Goal: Navigation & Orientation: Find specific page/section

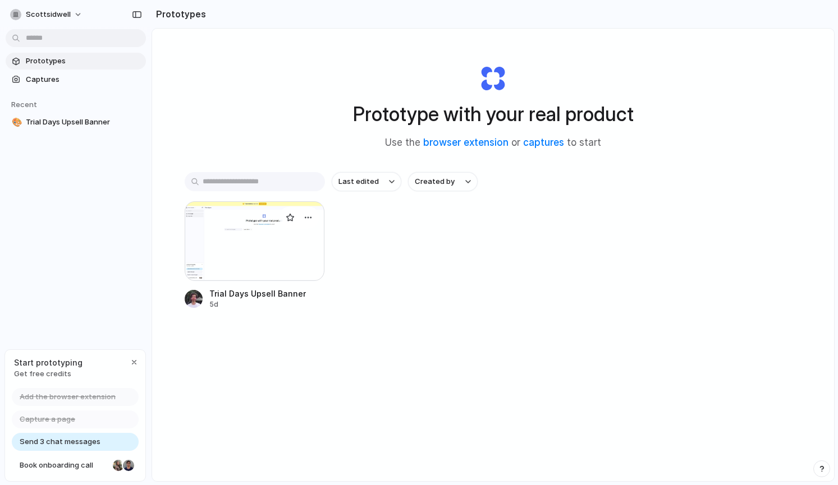
click at [232, 255] on div at bounding box center [255, 241] width 140 height 80
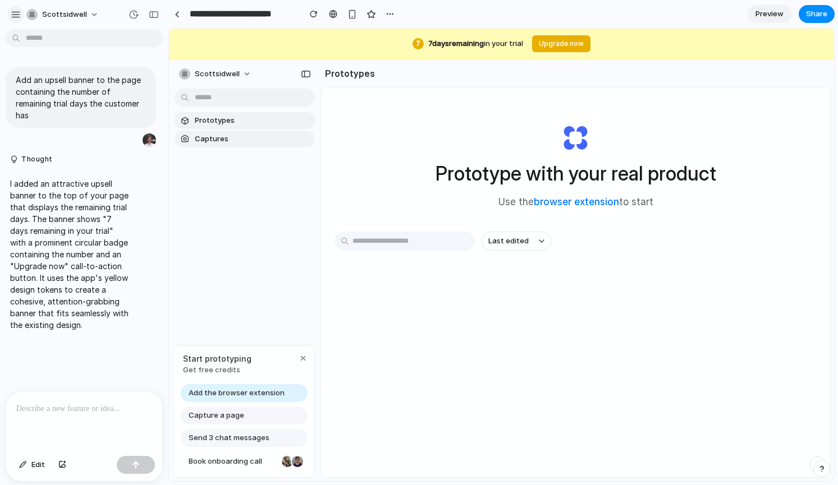
click at [13, 8] on button "button" at bounding box center [15, 14] width 17 height 17
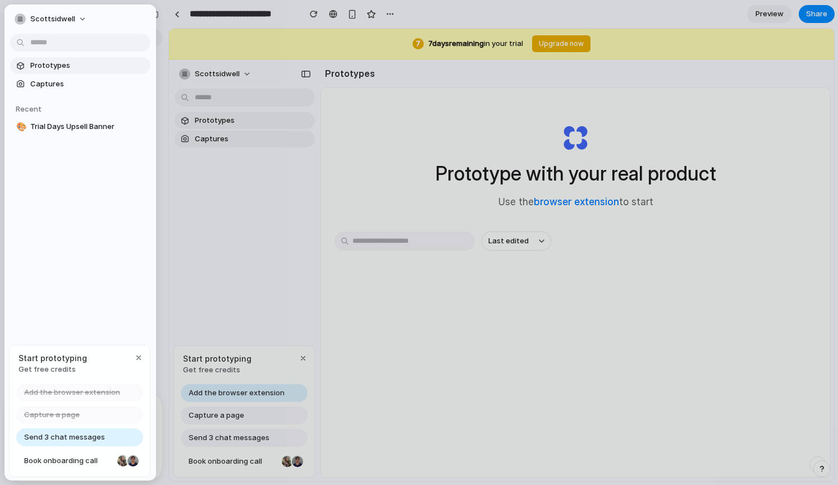
click at [45, 66] on span "Prototypes" at bounding box center [88, 65] width 116 height 11
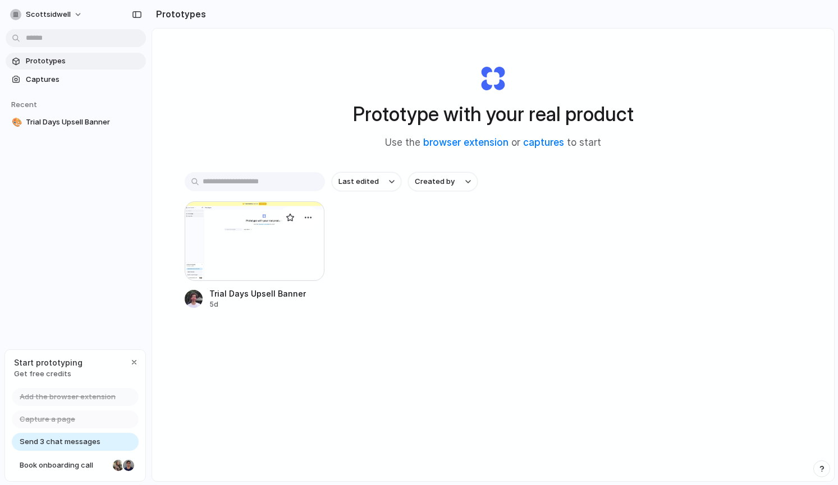
click at [226, 226] on div at bounding box center [255, 241] width 140 height 80
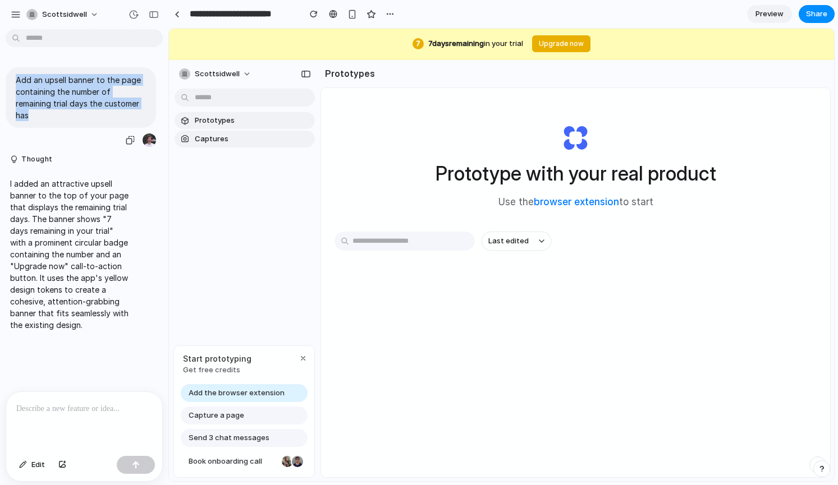
drag, startPoint x: 71, startPoint y: 111, endPoint x: 16, endPoint y: 80, distance: 63.1
click at [16, 80] on p "Add an upsell banner to the page containing the number of remaining trial days …" at bounding box center [81, 97] width 130 height 47
click at [66, 105] on p "Add an upsell banner to the page containing the number of remaining trial days …" at bounding box center [81, 97] width 130 height 47
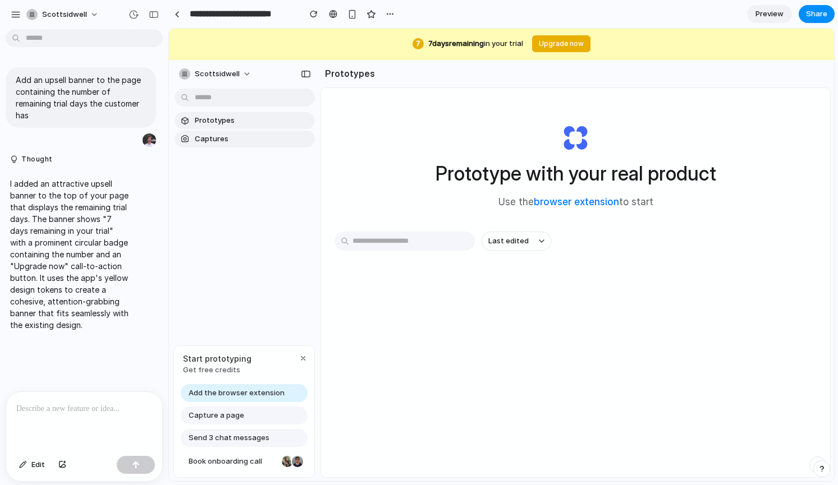
drag, startPoint x: 686, startPoint y: 44, endPoint x: 319, endPoint y: 36, distance: 367.1
click at [319, 36] on div "7 7 day s remaining in your trial Upgrade now" at bounding box center [501, 44] width 665 height 31
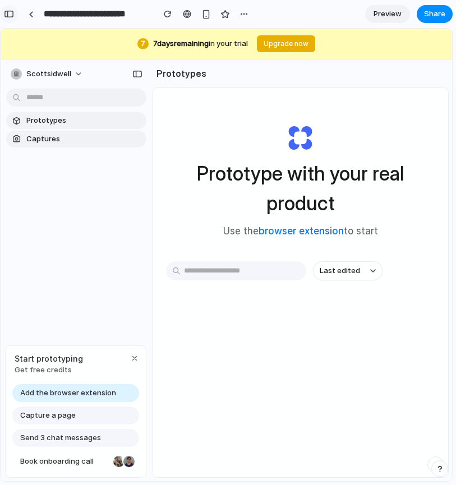
click at [17, 13] on button "button" at bounding box center [9, 14] width 18 height 18
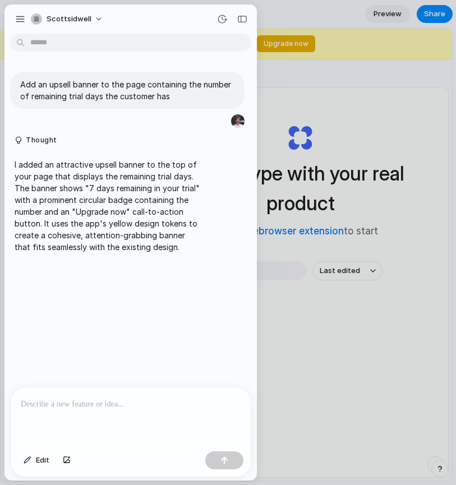
click at [12, 13] on div "scottsidwell" at bounding box center [130, 17] width 253 height 27
click at [17, 16] on div "button" at bounding box center [20, 19] width 10 height 10
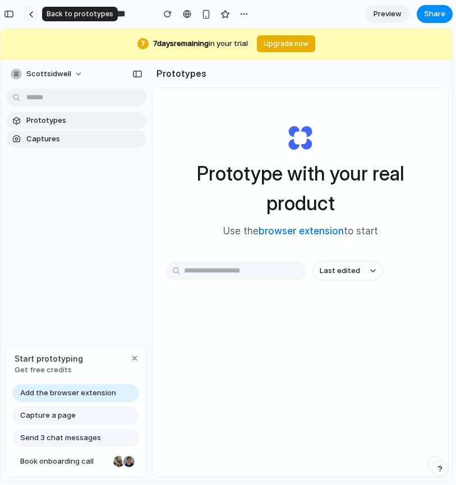
click at [29, 13] on div at bounding box center [31, 14] width 5 height 6
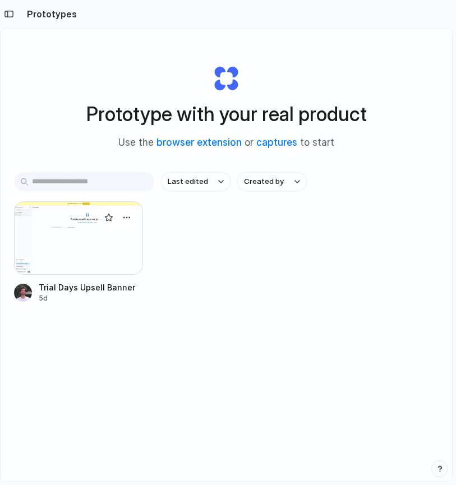
click at [86, 260] on div at bounding box center [78, 238] width 129 height 74
